Goal: Browse casually: Explore the website without a specific task or goal

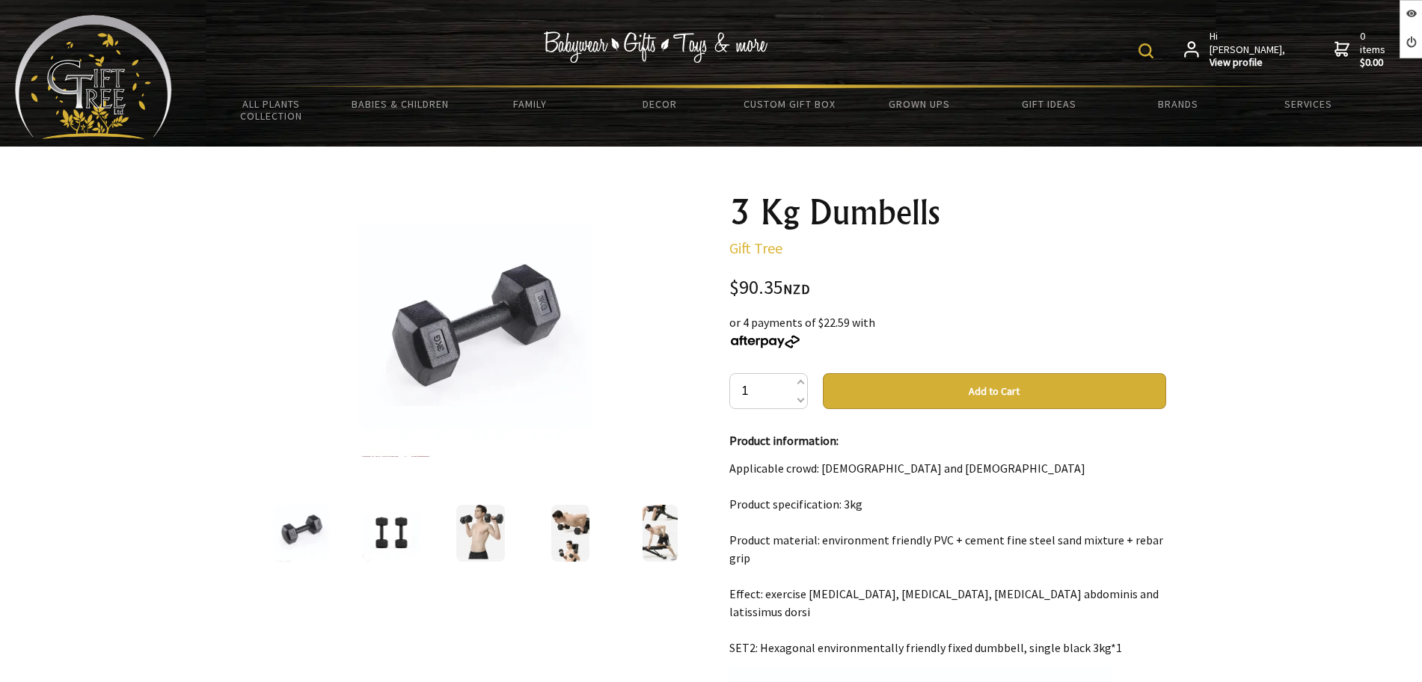
click at [476, 520] on img at bounding box center [480, 533] width 48 height 57
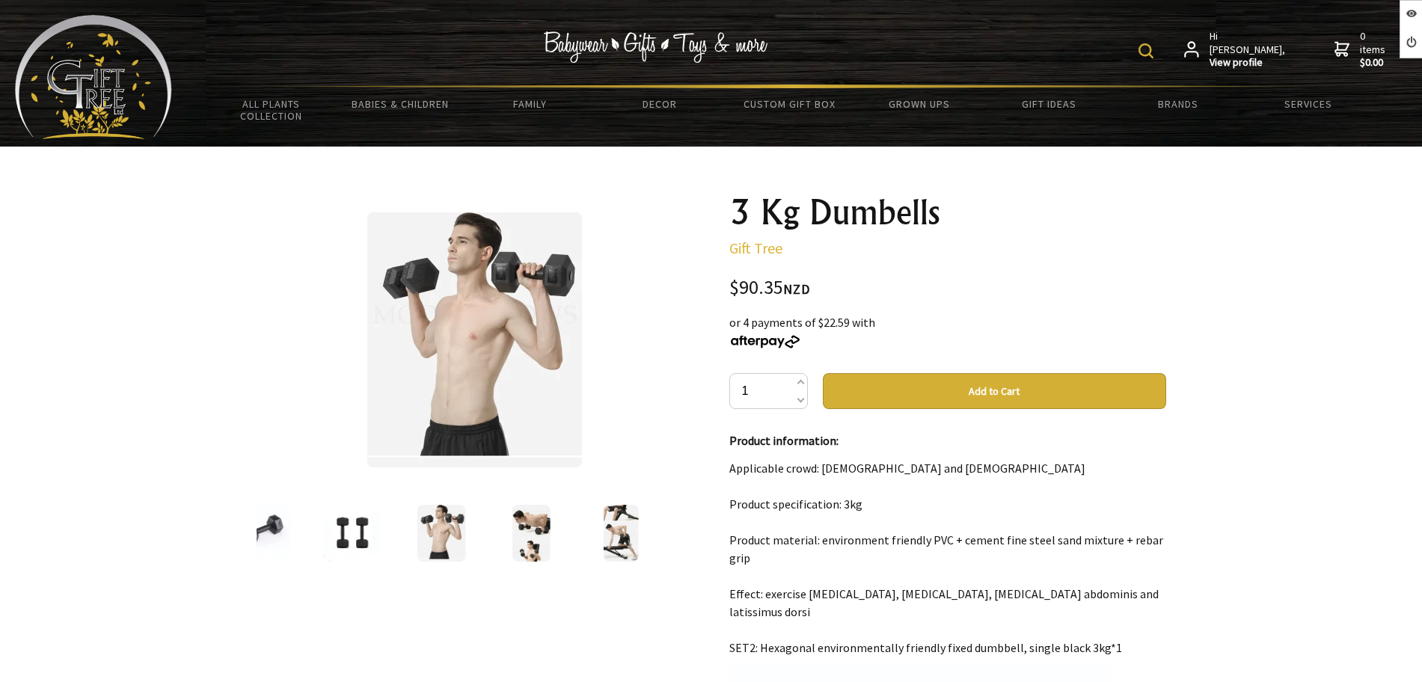
click at [522, 520] on img at bounding box center [531, 533] width 37 height 57
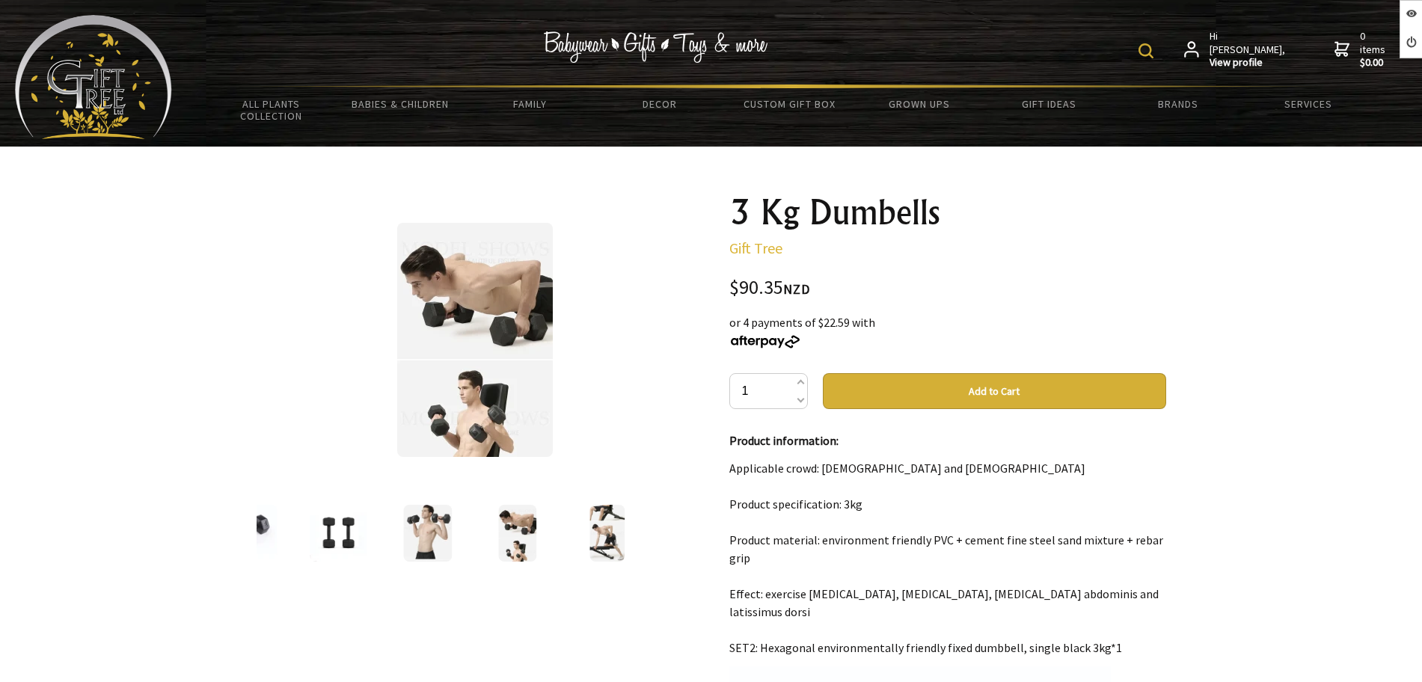
click at [556, 523] on div at bounding box center [422, 533] width 437 height 63
click at [578, 527] on div at bounding box center [599, 533] width 90 height 63
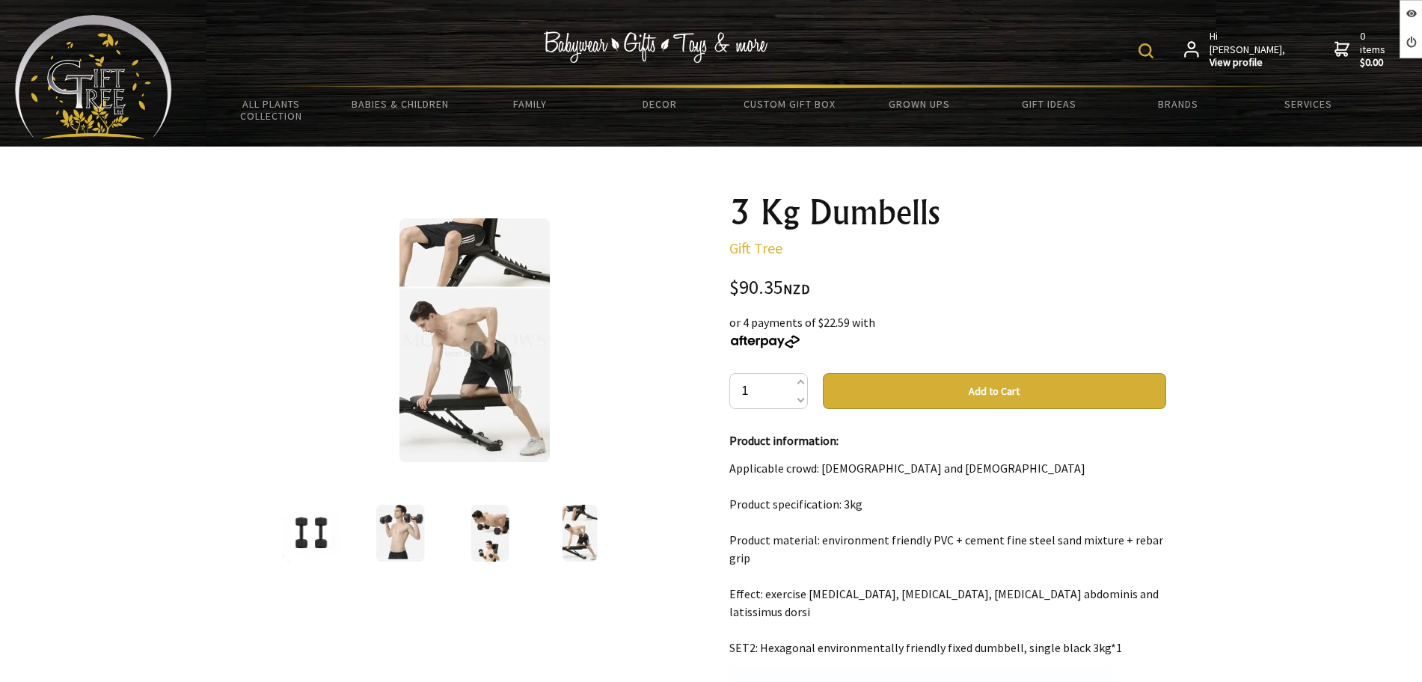
click at [590, 528] on img at bounding box center [580, 533] width 35 height 57
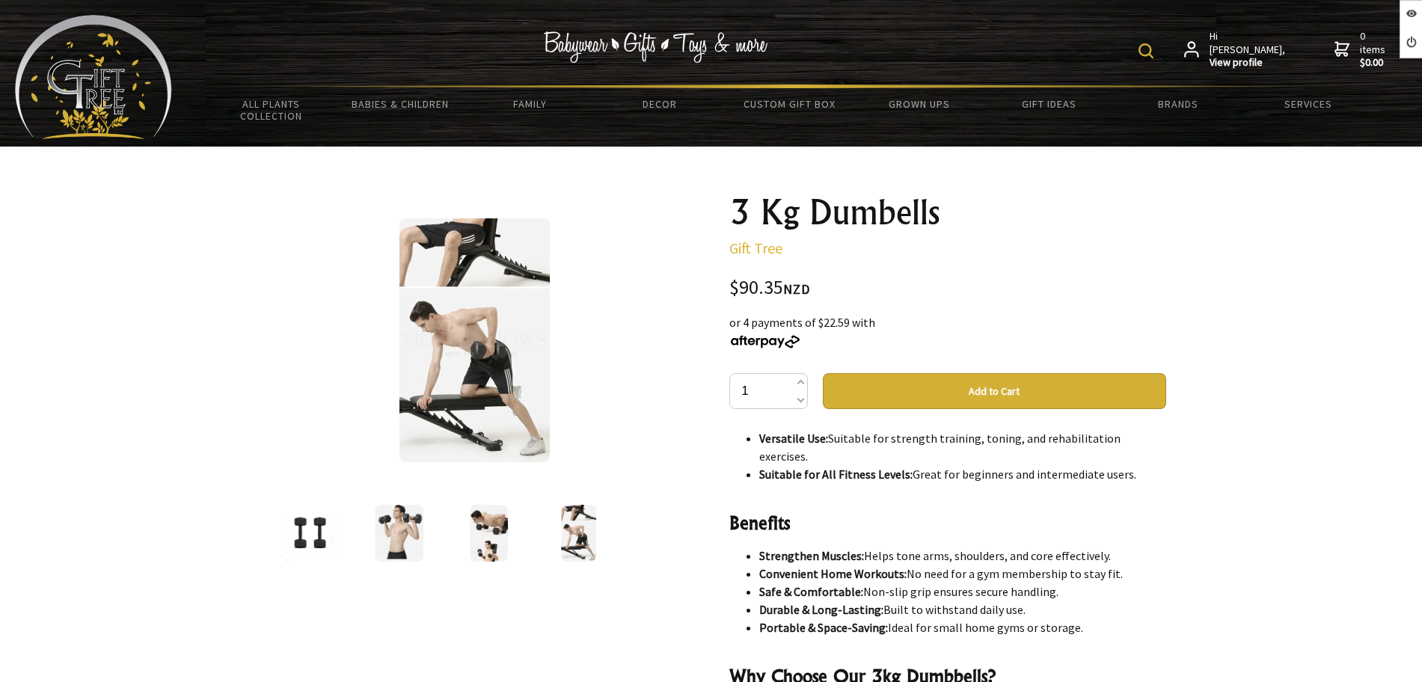
scroll to position [3252, 0]
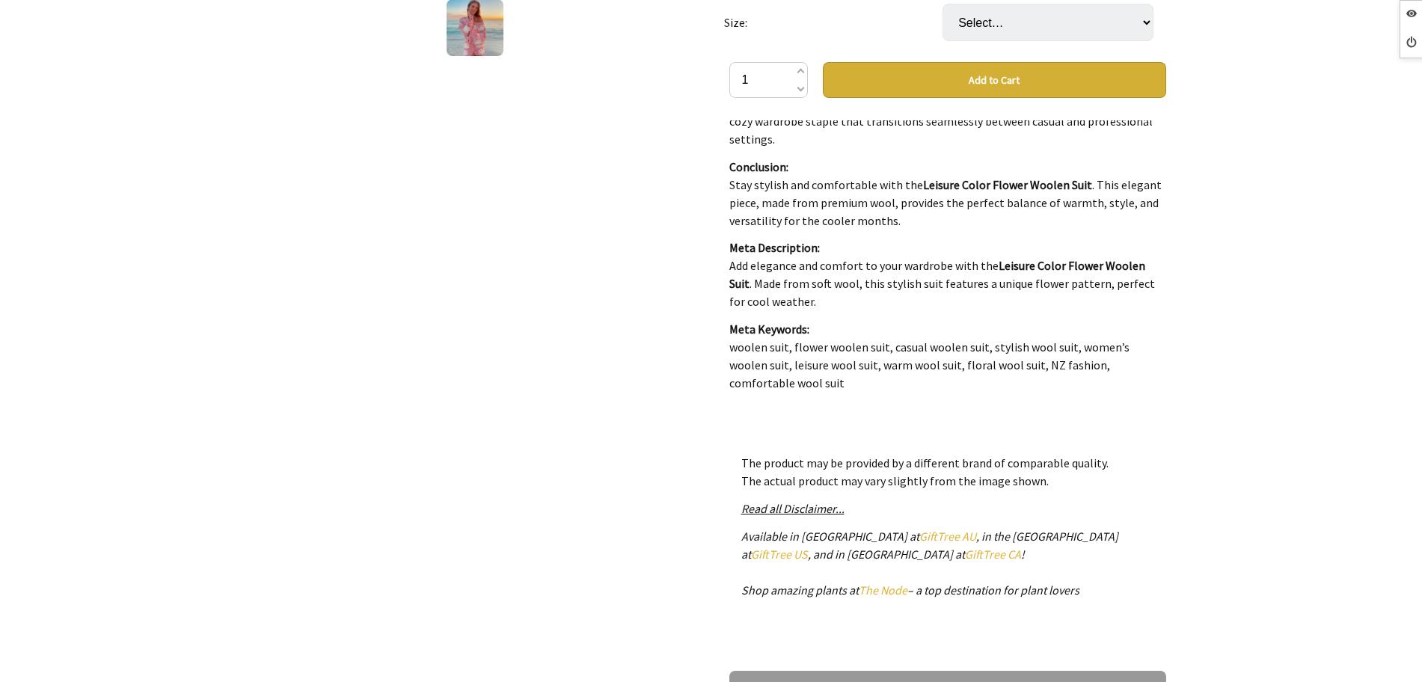
scroll to position [187, 0]
